Goal: Information Seeking & Learning: Understand process/instructions

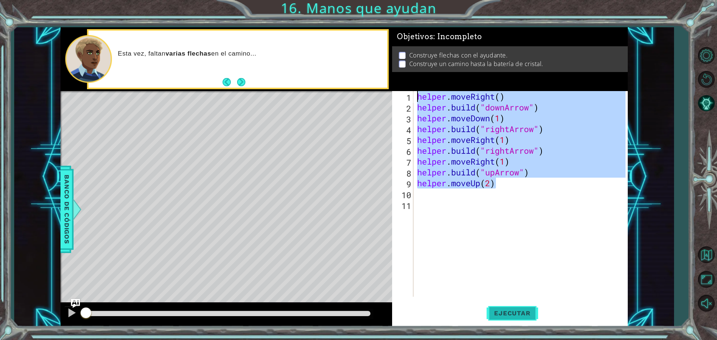
click at [516, 314] on span "Ejecutar" at bounding box center [512, 313] width 51 height 7
type textarea "helper.moveRight()"
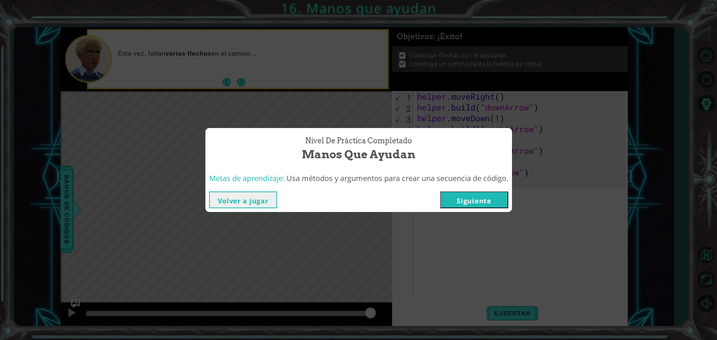
click at [492, 198] on button "Siguiente" at bounding box center [475, 200] width 68 height 17
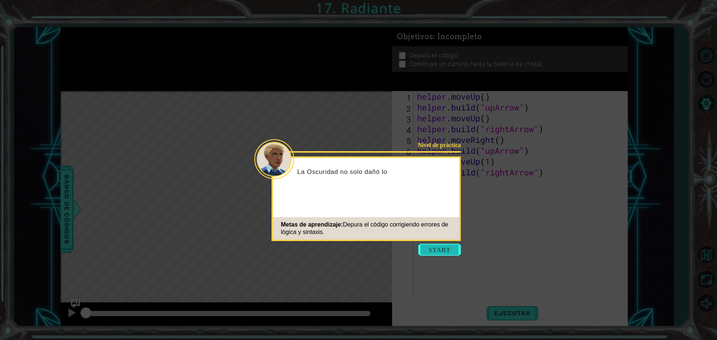
click at [451, 251] on button "Start" at bounding box center [439, 250] width 43 height 12
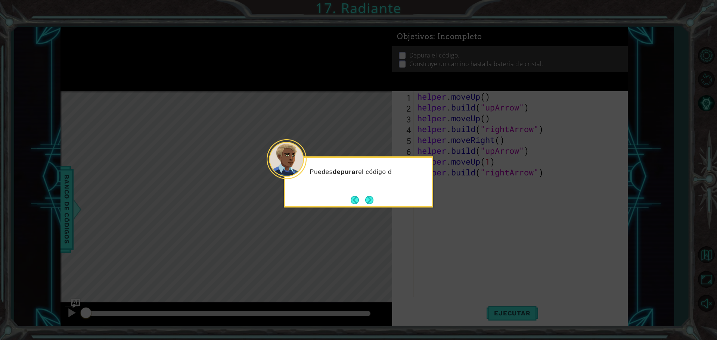
click at [377, 203] on div "Puedes depurar el código d" at bounding box center [358, 182] width 149 height 51
click at [374, 203] on button "Next" at bounding box center [369, 200] width 9 height 9
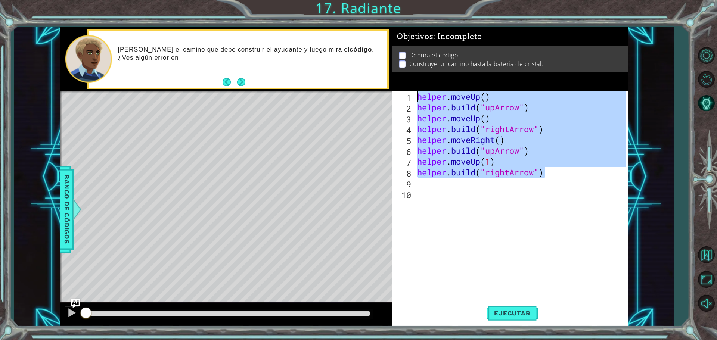
drag, startPoint x: 559, startPoint y: 173, endPoint x: 410, endPoint y: 89, distance: 171.1
click at [410, 89] on div "Objetivos : Incompleto Depura el código. Construye un camino hasta la batería d…" at bounding box center [510, 177] width 236 height 300
type textarea "helper.moveUp() [DOMAIN_NAME]("upArrow")"
